Goal: Task Accomplishment & Management: Check status

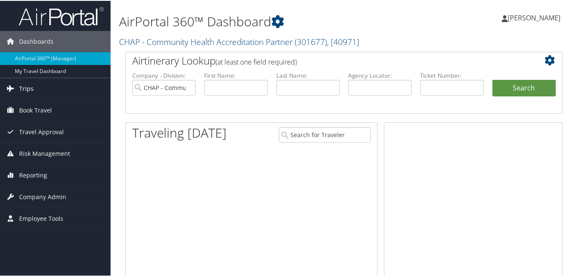
click at [21, 91] on span "Trips" at bounding box center [26, 87] width 14 height 21
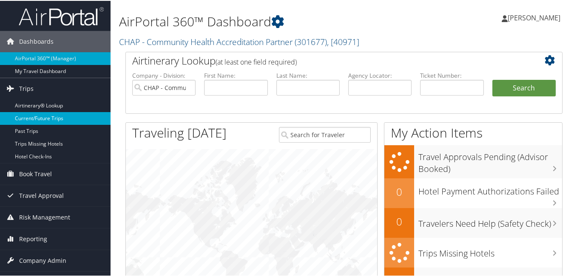
click at [64, 118] on link "Current/Future Trips" at bounding box center [55, 117] width 111 height 13
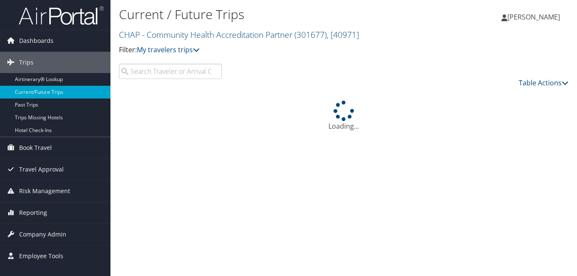
click at [161, 70] on input "search" at bounding box center [170, 71] width 103 height 15
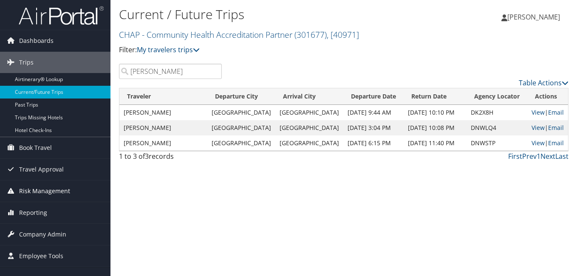
type input "[PERSON_NAME]"
